Goal: Task Accomplishment & Management: Use online tool/utility

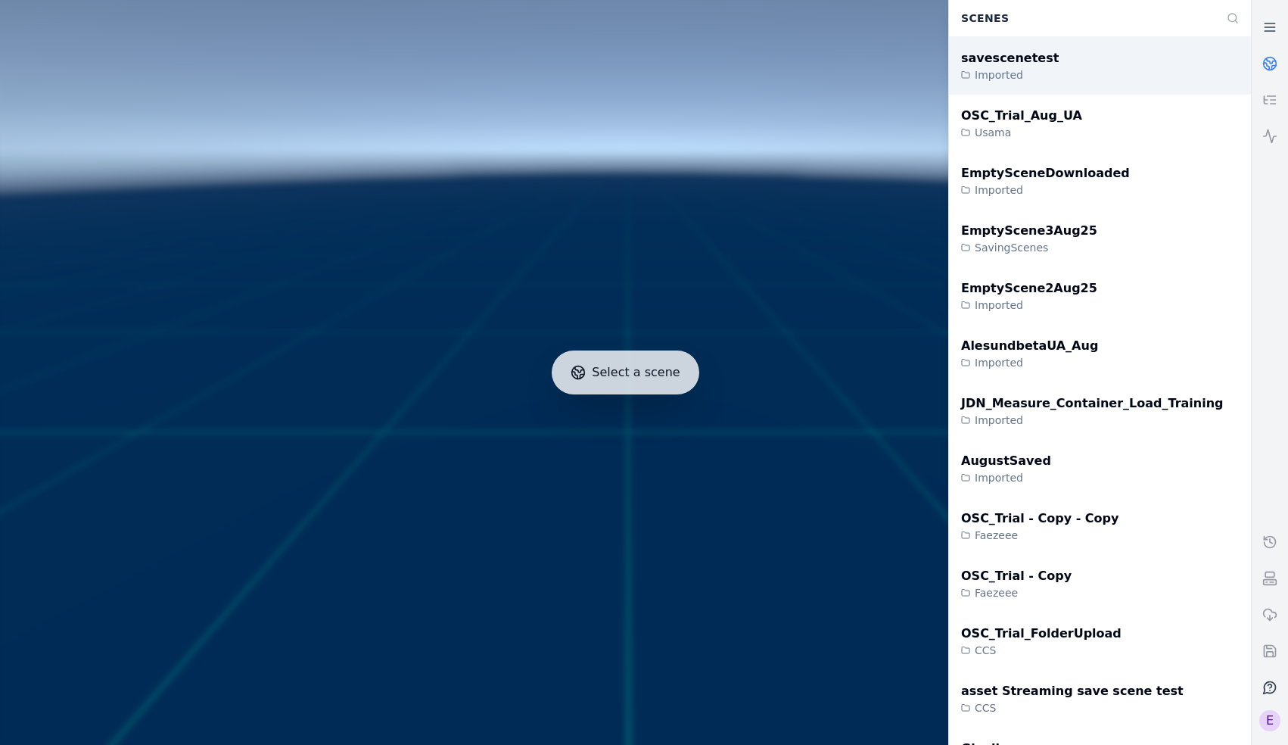
click at [1052, 68] on div "savescenetest Imported" at bounding box center [1100, 66] width 302 height 58
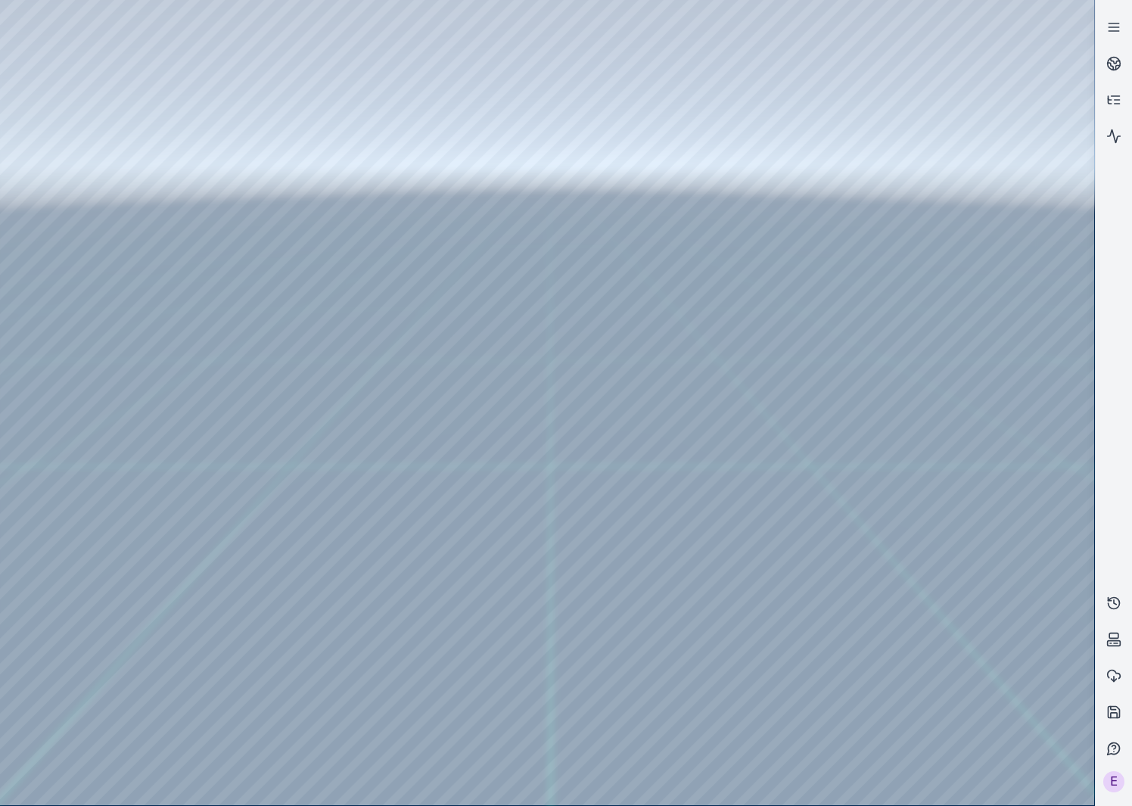
click at [769, 589] on div at bounding box center [547, 402] width 1094 height 805
click at [806, 744] on div at bounding box center [547, 402] width 1094 height 805
click at [801, 601] on div at bounding box center [547, 402] width 1094 height 805
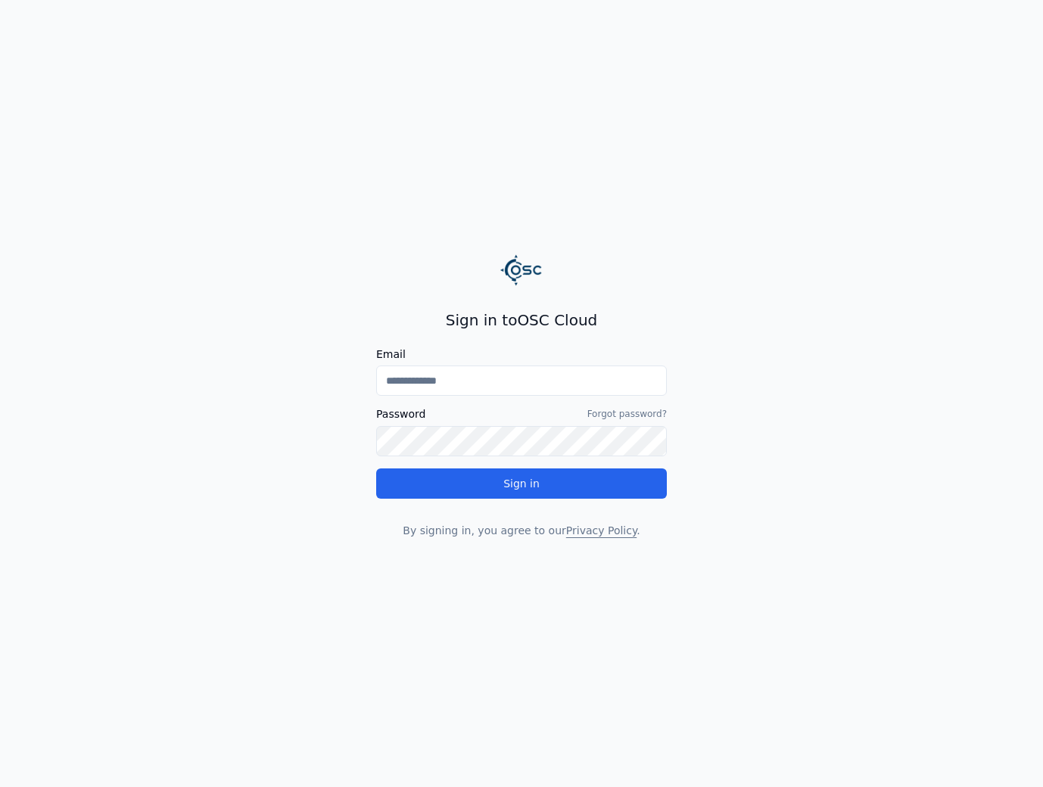
click at [463, 385] on input "Email" at bounding box center [521, 380] width 291 height 30
type input "**********"
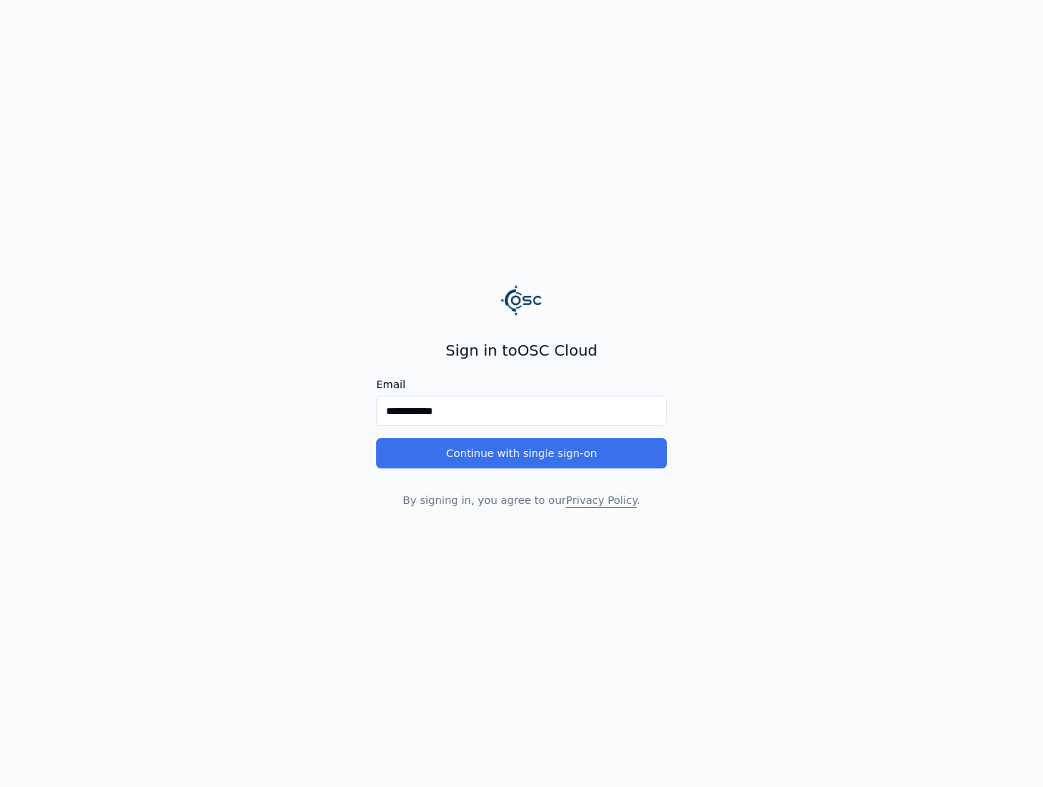
click at [508, 459] on button "Continue with single sign-on" at bounding box center [521, 453] width 291 height 30
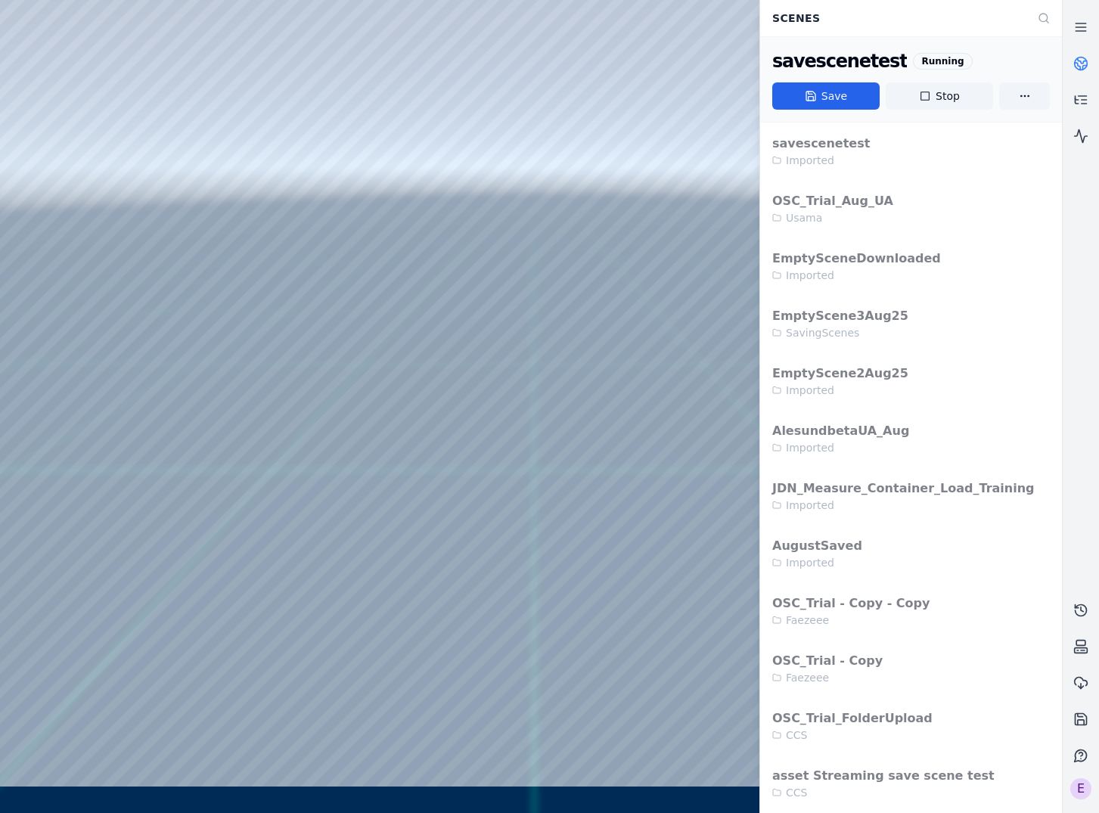
drag, startPoint x: 1088, startPoint y: 805, endPoint x: 1213, endPoint y: 843, distance: 130.4
click at [1042, 786] on html "Support Scenes savescenetest Running Save Stop savescenetest Imported OSC_Trial…" at bounding box center [549, 406] width 1099 height 813
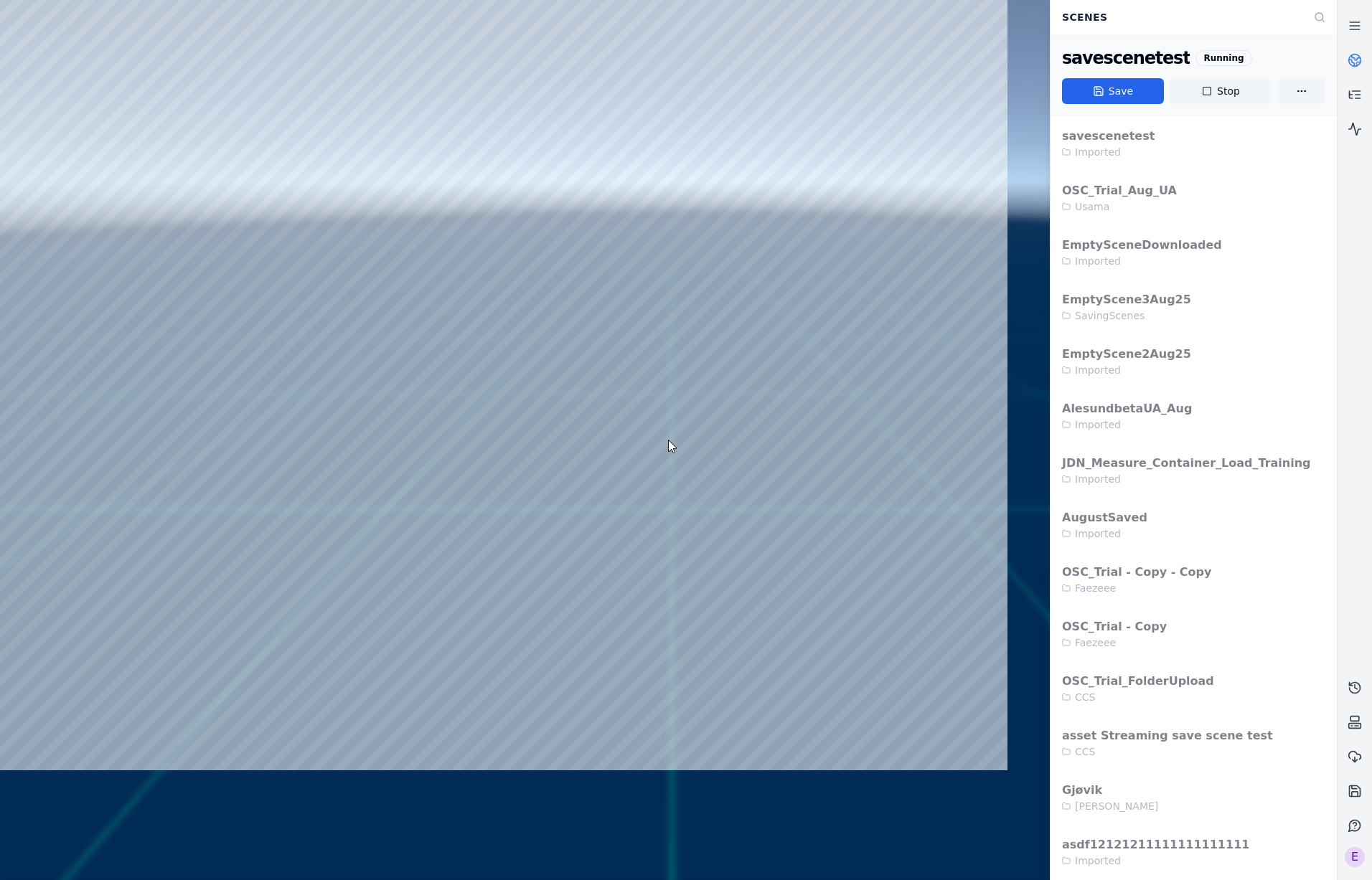
click at [988, 72] on link at bounding box center [1354, 60] width 34 height 34
